Goal: Task Accomplishment & Management: Use online tool/utility

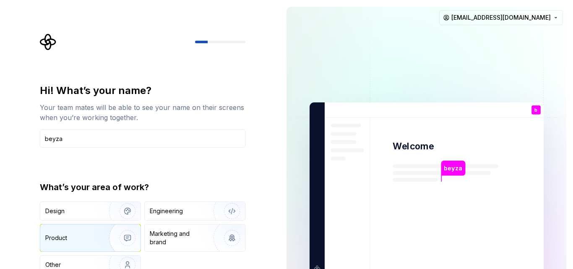
type input "beyza"
click at [86, 241] on div "Product" at bounding box center [72, 238] width 55 height 8
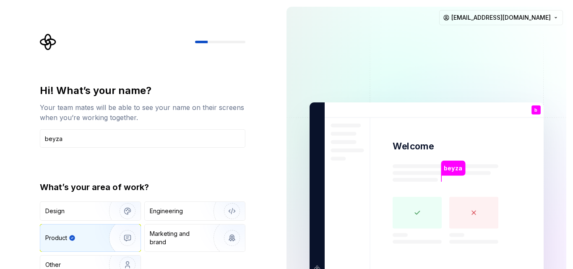
drag, startPoint x: 573, startPoint y: 38, endPoint x: 537, endPoint y: 110, distance: 80.5
click at [573, 84] on div "beyza Welcome b You T B +3 Thomas Brooke Jamie bslkbeyza@gmail.com" at bounding box center [426, 189] width 293 height 378
click at [190, 211] on div "Engineering" at bounding box center [183, 211] width 67 height 8
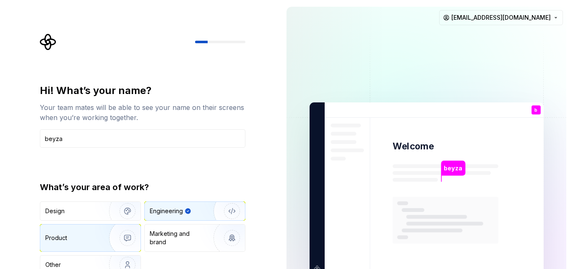
click at [81, 230] on div "Product" at bounding box center [90, 237] width 100 height 27
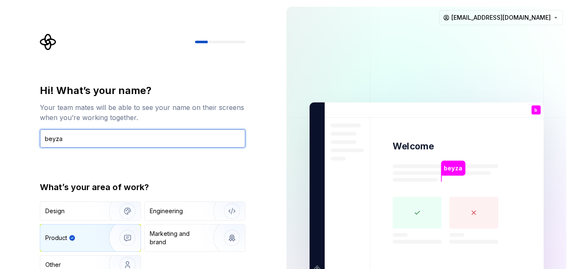
click at [92, 143] on input "beyza" at bounding box center [143, 138] width 206 height 18
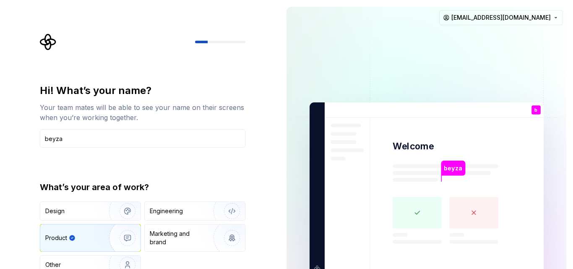
click at [131, 162] on div "Hi! What’s your name? Your team mates will be able to see your name on their sc…" at bounding box center [143, 179] width 206 height 190
click at [184, 260] on div "Design Engineering Product Marketing and brand Other" at bounding box center [143, 237] width 206 height 73
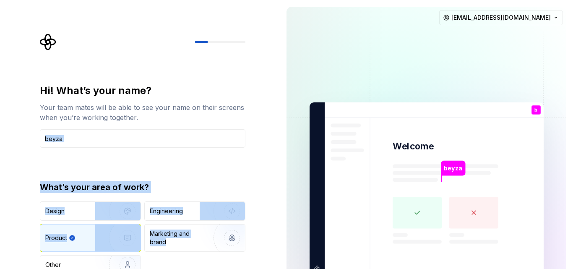
drag, startPoint x: 265, startPoint y: 261, endPoint x: 261, endPoint y: 110, distance: 150.3
click at [261, 110] on div "Hi! What’s your name? Your team mates will be able to see your name on their sc…" at bounding box center [140, 189] width 280 height 378
click at [253, 119] on div "Hi! What’s your name? Your team mates will be able to see your name on their sc…" at bounding box center [145, 168] width 221 height 269
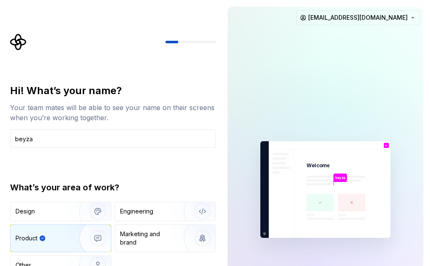
click at [428, 248] on div "beyza Welcome b You T B +3 Thomas Brooke Jamie bslkbeyza@gmail.com" at bounding box center [325, 189] width 209 height 378
drag, startPoint x: 436, startPoint y: 211, endPoint x: 437, endPoint y: 172, distance: 39.1
click at [430, 172] on html "Hi! What’s your name? Your team mates will be able to see your name on their sc…" at bounding box center [215, 133] width 430 height 266
drag, startPoint x: 325, startPoint y: 202, endPoint x: 317, endPoint y: 168, distance: 34.9
click at [321, 183] on div "beyza Welcome b You T B +3 Thomas Brooke Jamie" at bounding box center [325, 189] width 130 height 97
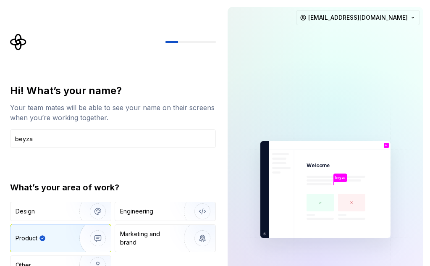
click at [195, 182] on div "What’s your area of work?" at bounding box center [113, 187] width 206 height 12
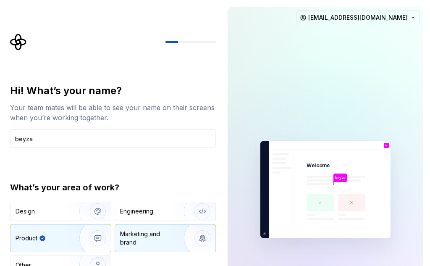
drag, startPoint x: 157, startPoint y: 261, endPoint x: 157, endPoint y: 248, distance: 13.4
click at [157, 248] on div "Design Engineering Product Marketing and brand Other" at bounding box center [113, 237] width 206 height 73
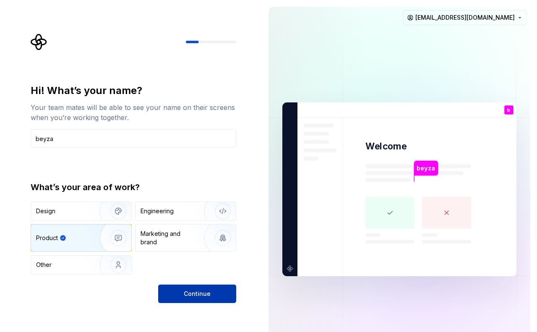
click at [224, 269] on button "Continue" at bounding box center [197, 293] width 78 height 18
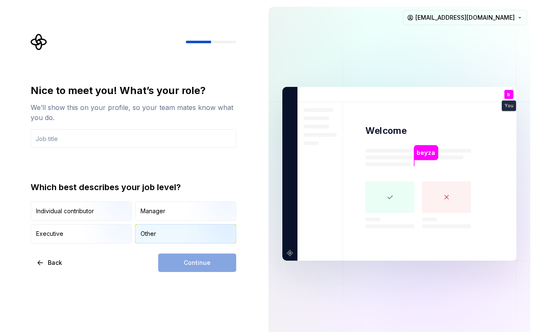
click at [169, 236] on div "Other" at bounding box center [186, 233] width 100 height 18
click at [122, 140] on input "text" at bounding box center [134, 138] width 206 height 18
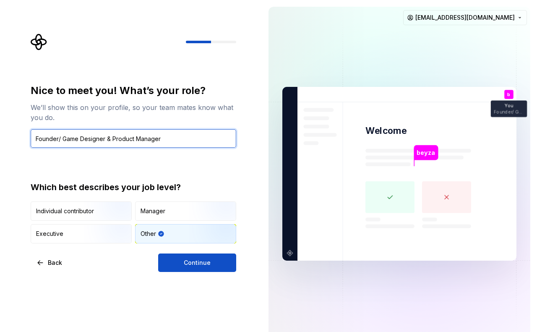
drag, startPoint x: 123, startPoint y: 128, endPoint x: 57, endPoint y: 135, distance: 65.8
click at [57, 135] on input "Founder/ Game Designer & Product Manager" at bounding box center [134, 138] width 206 height 18
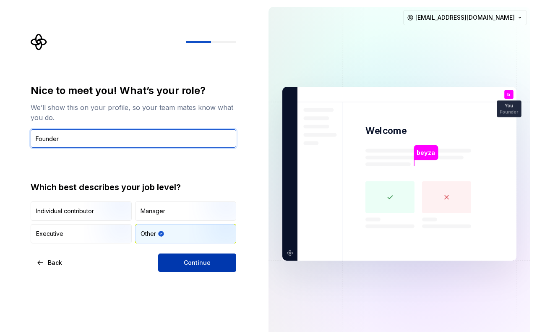
type input "Founder"
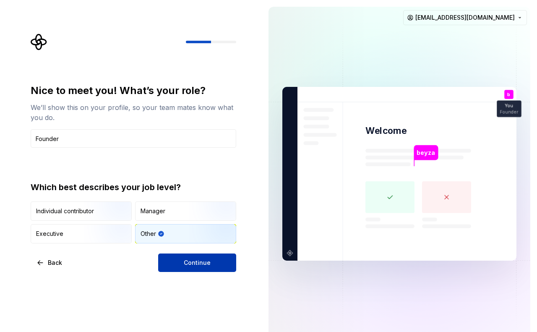
click at [200, 265] on span "Continue" at bounding box center [197, 262] width 27 height 8
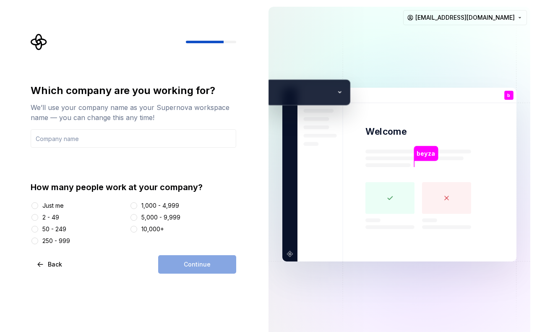
click at [55, 206] on div "Just me" at bounding box center [52, 205] width 21 height 8
click at [38, 206] on button "Just me" at bounding box center [34, 205] width 7 height 7
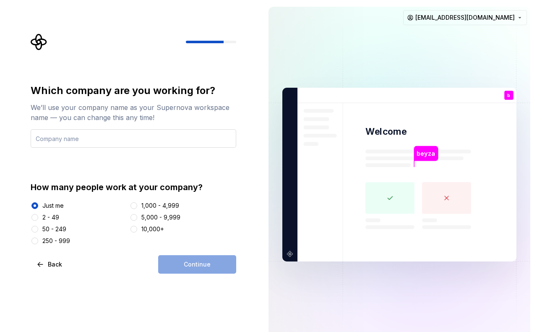
click at [113, 141] on input "text" at bounding box center [134, 138] width 206 height 18
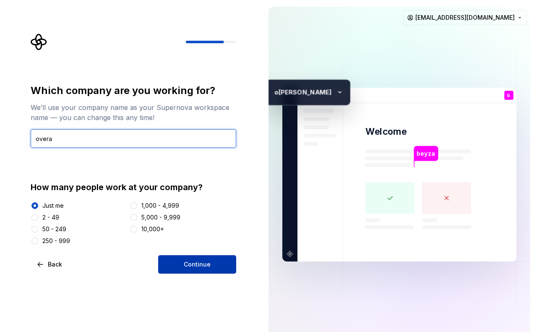
type input "overa"
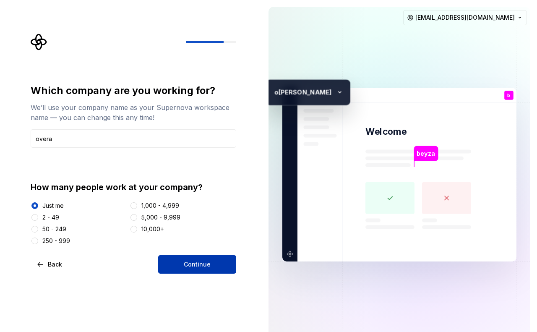
click at [209, 266] on span "Continue" at bounding box center [197, 264] width 27 height 8
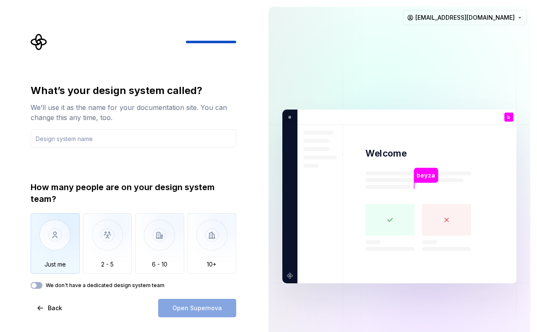
click at [57, 238] on img "button" at bounding box center [55, 241] width 49 height 56
click at [110, 135] on input "text" at bounding box center [134, 138] width 206 height 18
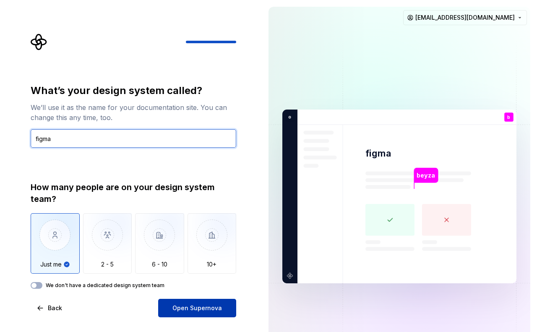
type input "figma"
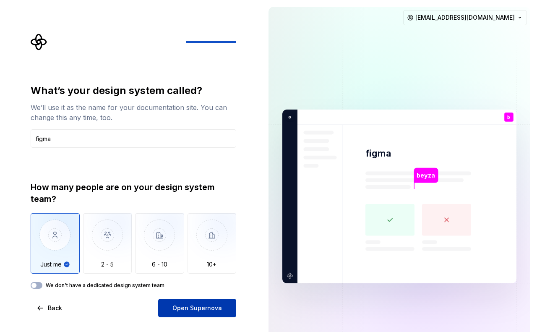
click at [215, 269] on button "Open Supernova" at bounding box center [197, 308] width 78 height 18
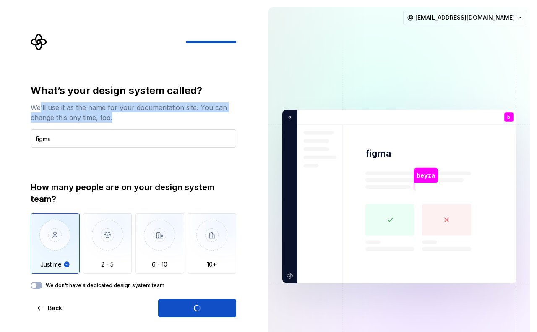
drag, startPoint x: 39, startPoint y: 107, endPoint x: 177, endPoint y: 130, distance: 140.0
click at [177, 130] on div "What’s your design system called? We’ll use it as the name for your documentati…" at bounding box center [134, 116] width 206 height 64
click at [230, 116] on div "We’ll use it as the name for your documentation site. You can change this any t…" at bounding box center [134, 112] width 206 height 20
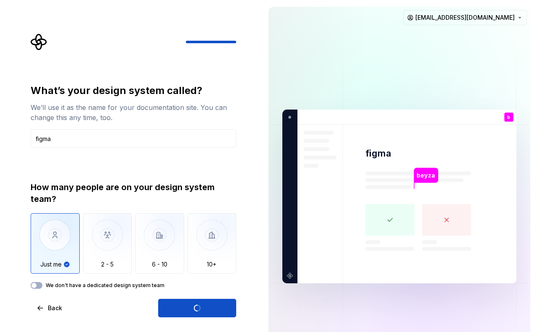
click at [424, 177] on p "beyza" at bounding box center [426, 175] width 18 height 9
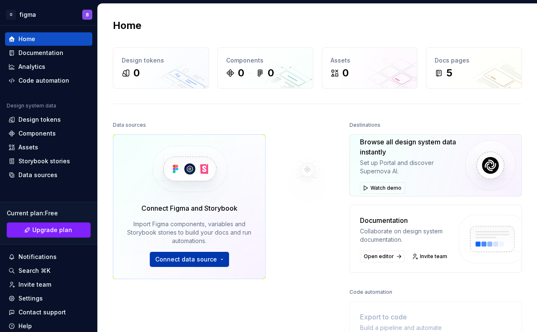
click at [196, 264] on button "Connect data source" at bounding box center [189, 259] width 79 height 15
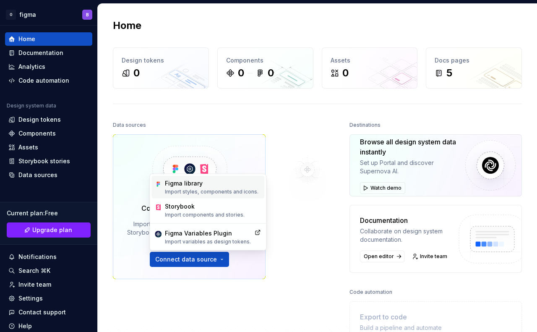
click at [209, 183] on div "Figma library" at bounding box center [212, 183] width 94 height 8
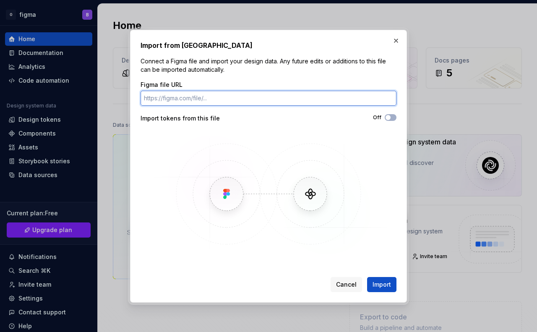
paste input "https://www.figma.com/design/3B9ldpUibpma9wRfkZfKOQ/OveraNew?node-id=727-25421&…"
type input "https://www.figma.com/design/3B9ldpUibpma9wRfkZfKOQ/OveraNew?node-id=727-25421&…"
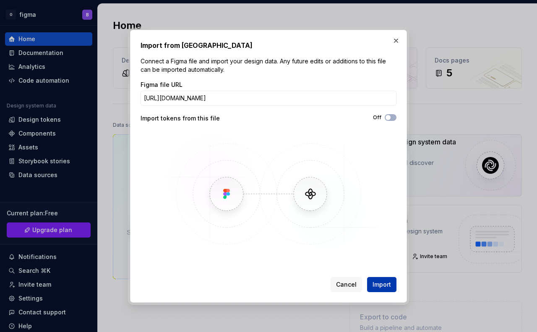
click at [383, 269] on span "Import" at bounding box center [382, 284] width 18 height 8
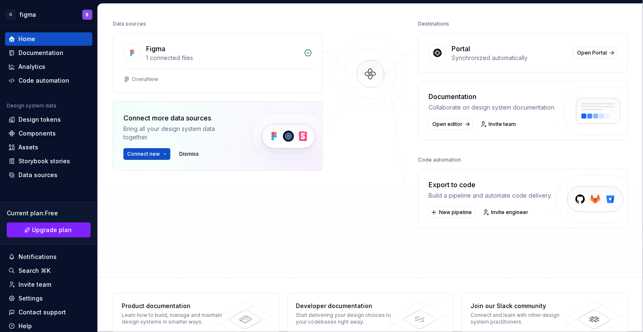
scroll to position [119, 0]
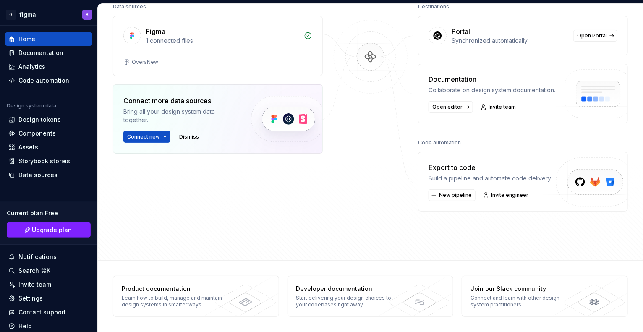
click at [447, 164] on div "Export to code" at bounding box center [489, 167] width 123 height 10
drag, startPoint x: 447, startPoint y: 164, endPoint x: 524, endPoint y: 179, distance: 78.2
click at [517, 179] on div "Export to code Build a pipeline and automate code delivery." at bounding box center [489, 172] width 123 height 20
click at [525, 179] on div "Build a pipeline and automate code delivery." at bounding box center [489, 178] width 123 height 8
click at [439, 197] on span "New pipeline" at bounding box center [455, 195] width 33 height 7
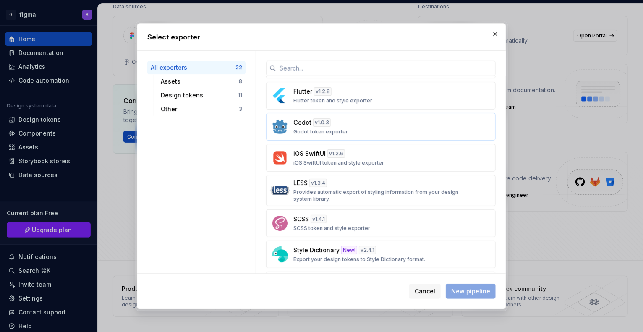
scroll to position [367, 0]
click at [492, 37] on button "button" at bounding box center [495, 34] width 12 height 12
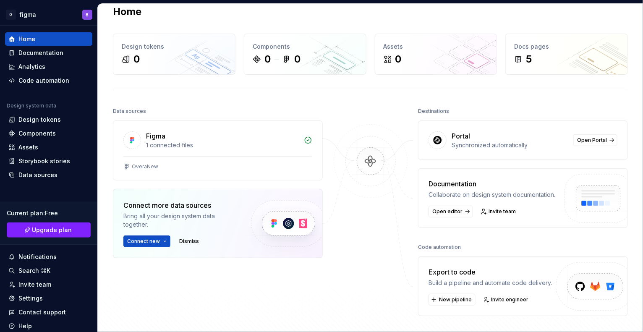
scroll to position [66, 0]
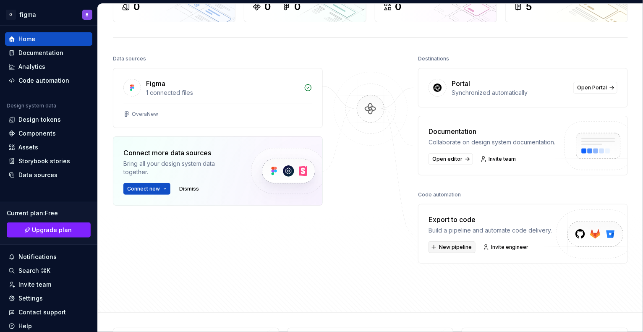
click at [461, 243] on button "New pipeline" at bounding box center [451, 247] width 47 height 12
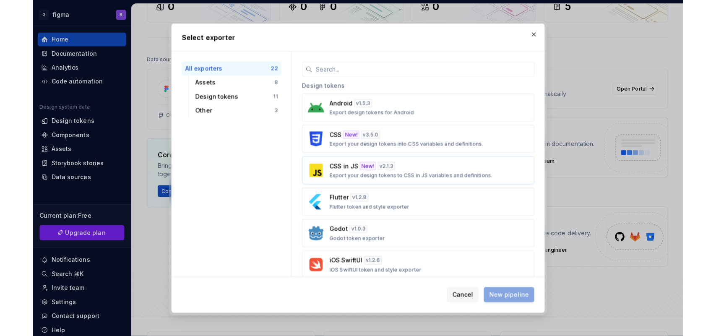
scroll to position [315, 0]
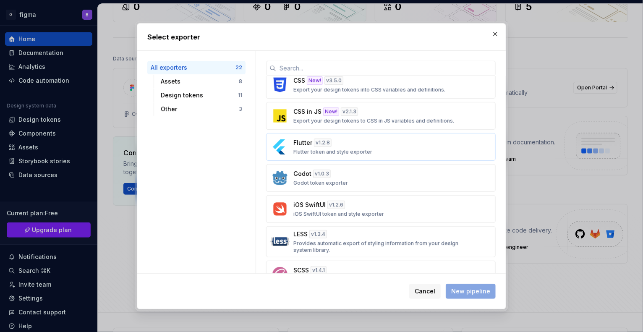
click at [350, 155] on p "Flutter token and style exporter" at bounding box center [332, 152] width 79 height 7
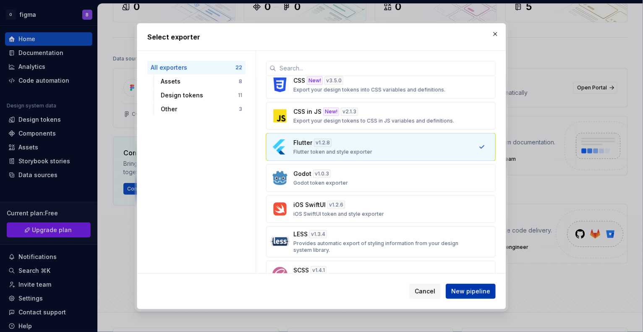
click at [472, 269] on span "New pipeline" at bounding box center [470, 291] width 39 height 8
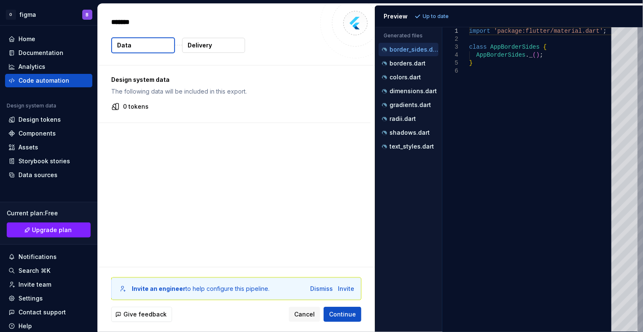
type textarea "*"
click at [415, 70] on div "colors.dart" at bounding box center [408, 76] width 60 height 13
click at [412, 65] on p "borders.dart" at bounding box center [407, 63] width 36 height 7
click at [417, 78] on p "colors.dart" at bounding box center [404, 77] width 31 height 7
type textarea "**********"
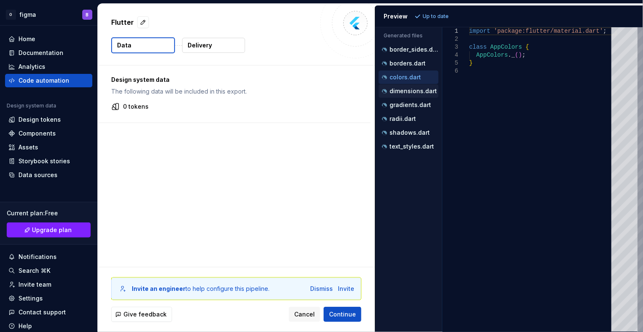
click at [418, 85] on div "dimensions.dart" at bounding box center [408, 90] width 60 height 13
click at [202, 50] on button "Delivery" at bounding box center [213, 45] width 63 height 15
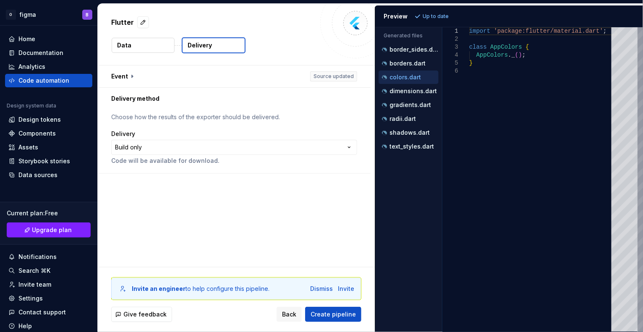
click at [136, 42] on button "Data" at bounding box center [143, 45] width 63 height 15
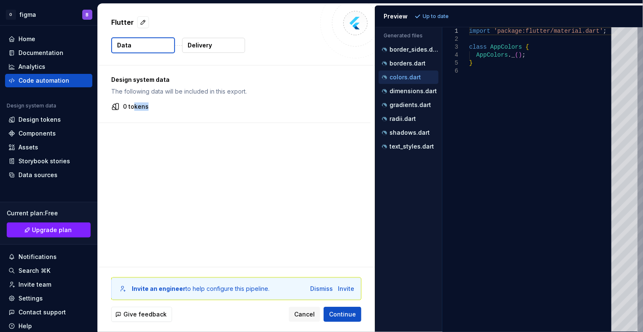
drag, startPoint x: 133, startPoint y: 107, endPoint x: 198, endPoint y: 111, distance: 65.1
click at [198, 111] on div "Design system data The following data will be included in this export. 0 tokens" at bounding box center [234, 93] width 273 height 57
click at [246, 123] on div at bounding box center [234, 123] width 273 height 0
